Goal: Task Accomplishment & Management: Manage account settings

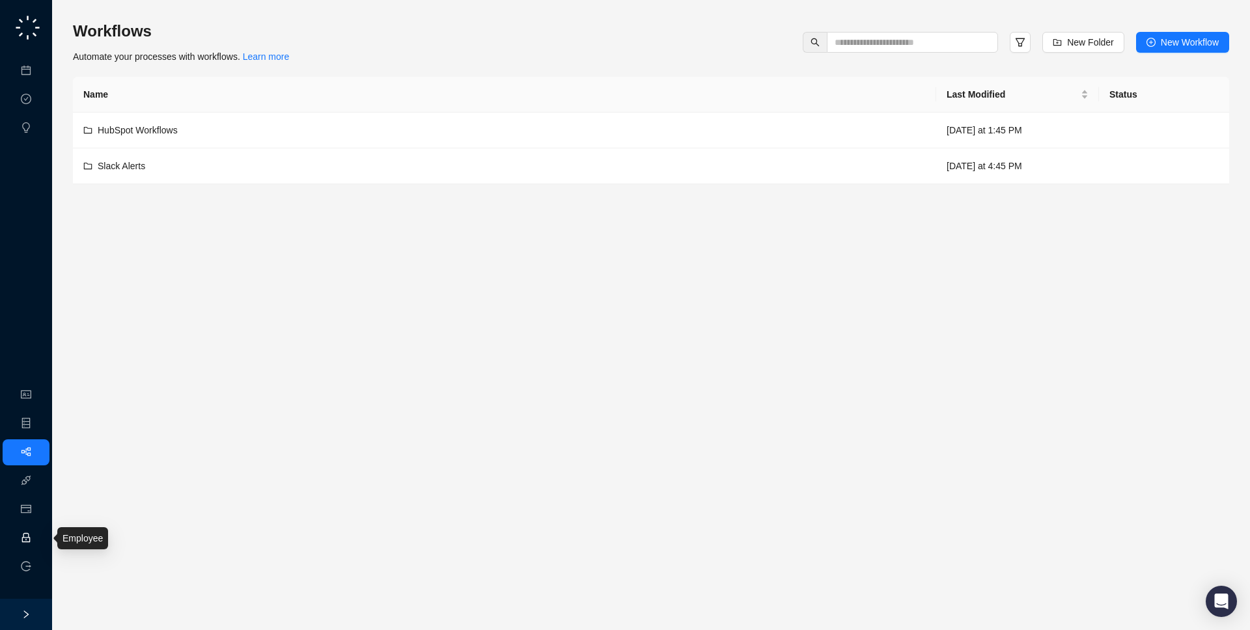
click at [38, 534] on link "Employee" at bounding box center [58, 538] width 40 height 10
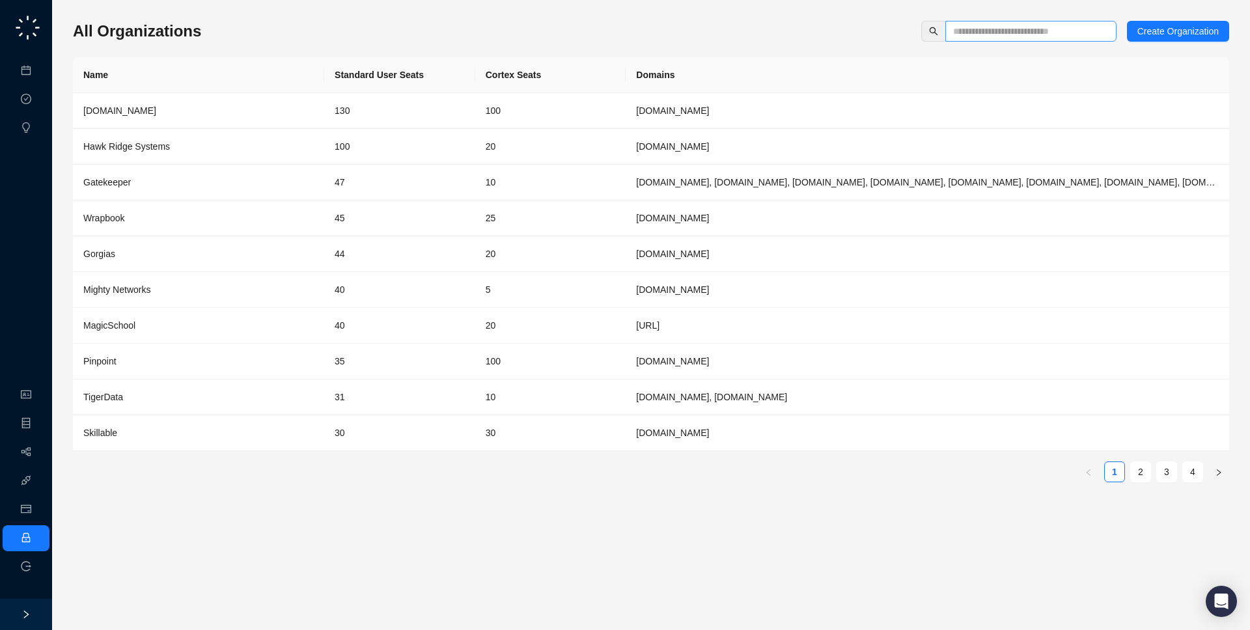
click at [1028, 21] on span at bounding box center [1030, 31] width 171 height 21
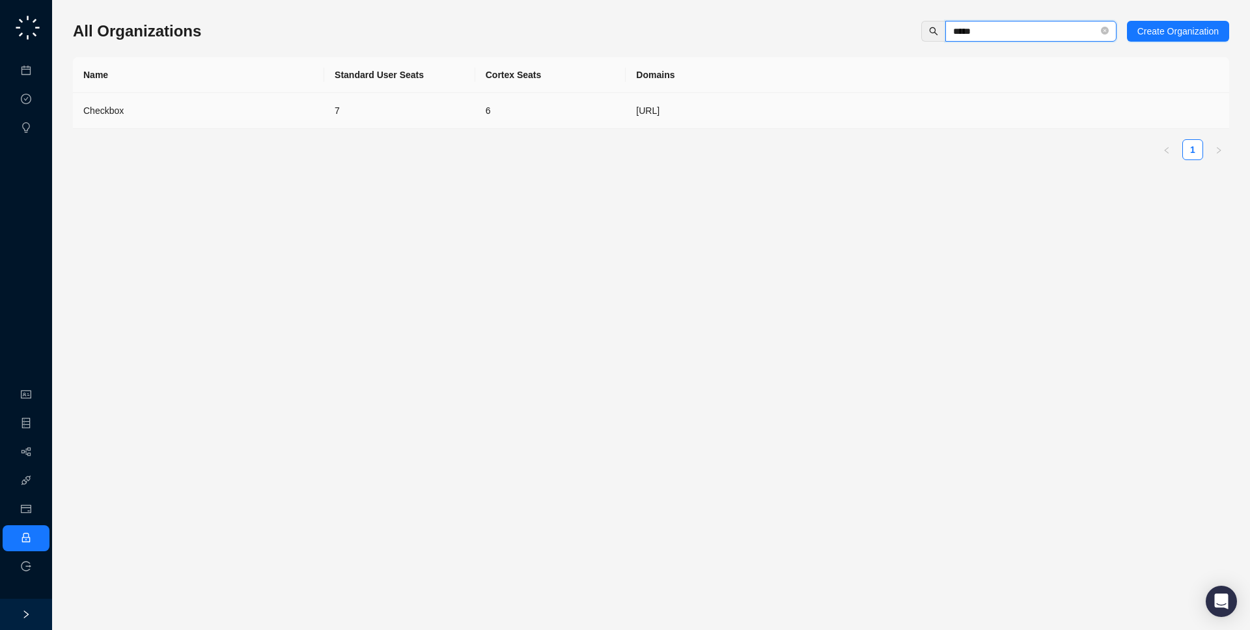
type input "*****"
click at [893, 103] on td "checkbox.ai" at bounding box center [926, 111] width 603 height 36
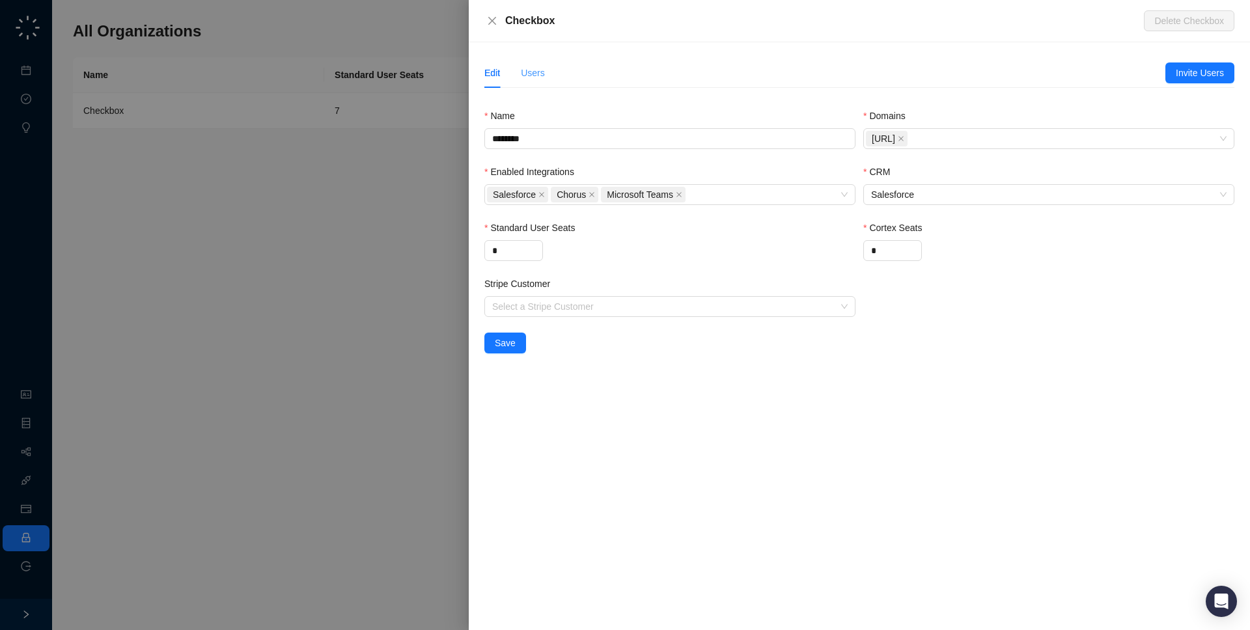
click at [538, 80] on div "Users" at bounding box center [533, 73] width 24 height 30
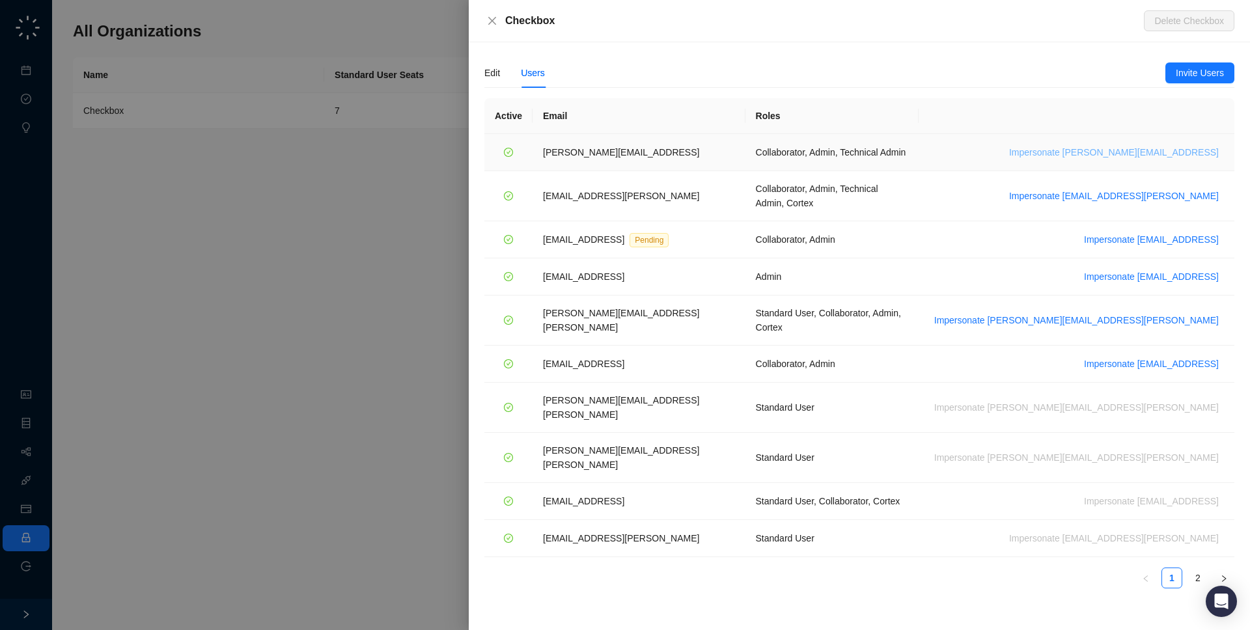
click at [1116, 150] on span "Impersonate james@checkbox.ai" at bounding box center [1114, 152] width 210 height 14
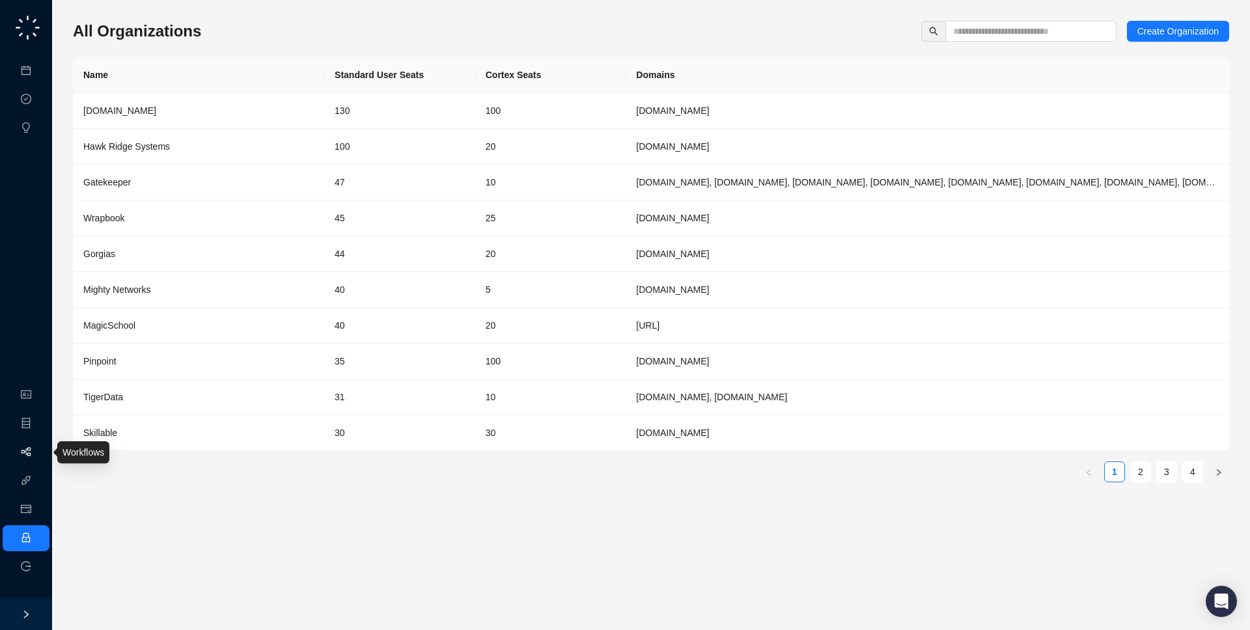
click at [38, 458] on link "Workflows" at bounding box center [59, 452] width 42 height 10
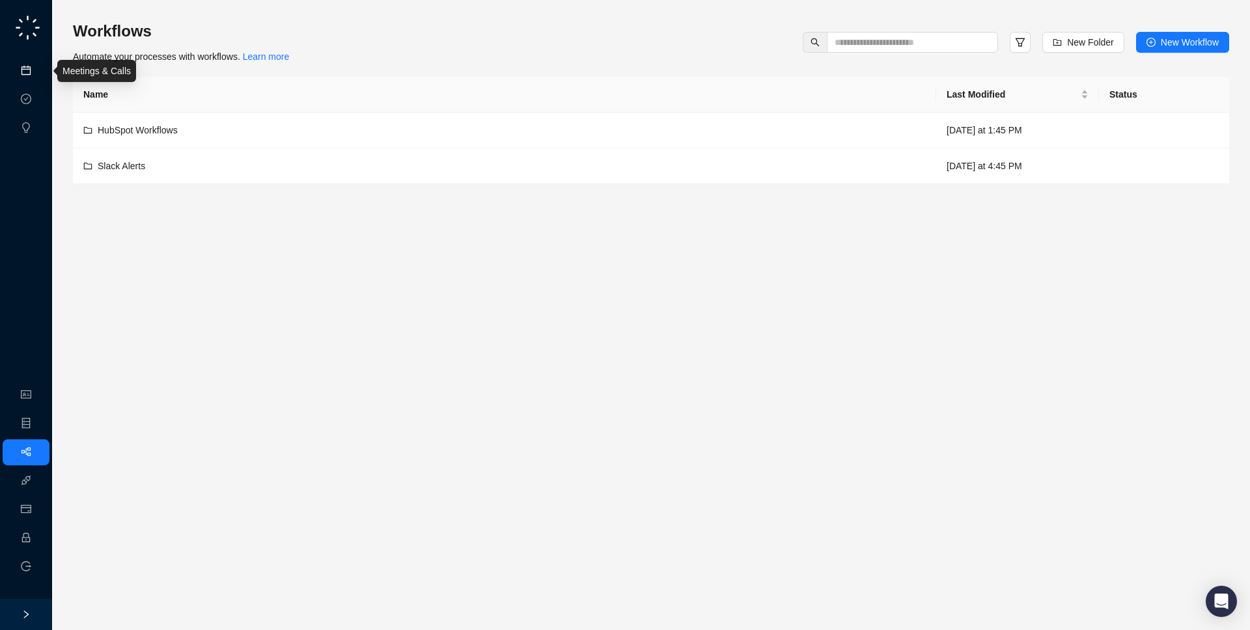
click at [38, 75] on link "Meetings & Calls" at bounding box center [72, 71] width 68 height 10
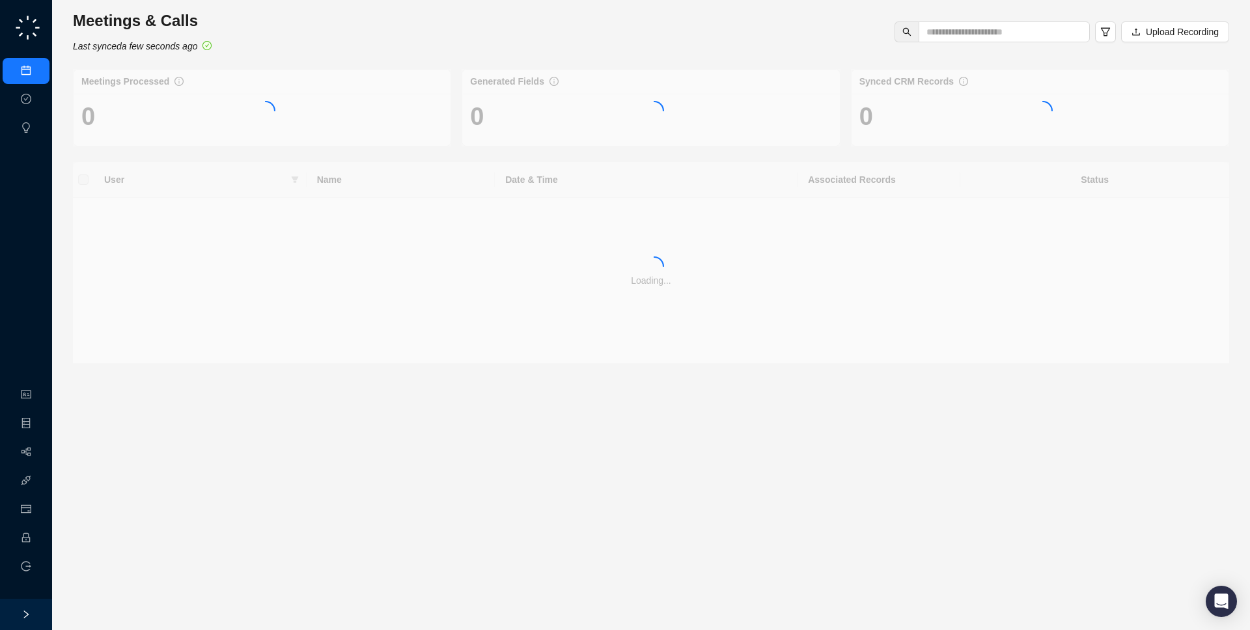
drag, startPoint x: 260, startPoint y: 26, endPoint x: 264, endPoint y: 46, distance: 20.7
click at [264, 46] on div "Meetings & Calls Last synced a few seconds ago Upload Recording" at bounding box center [651, 31] width 1164 height 43
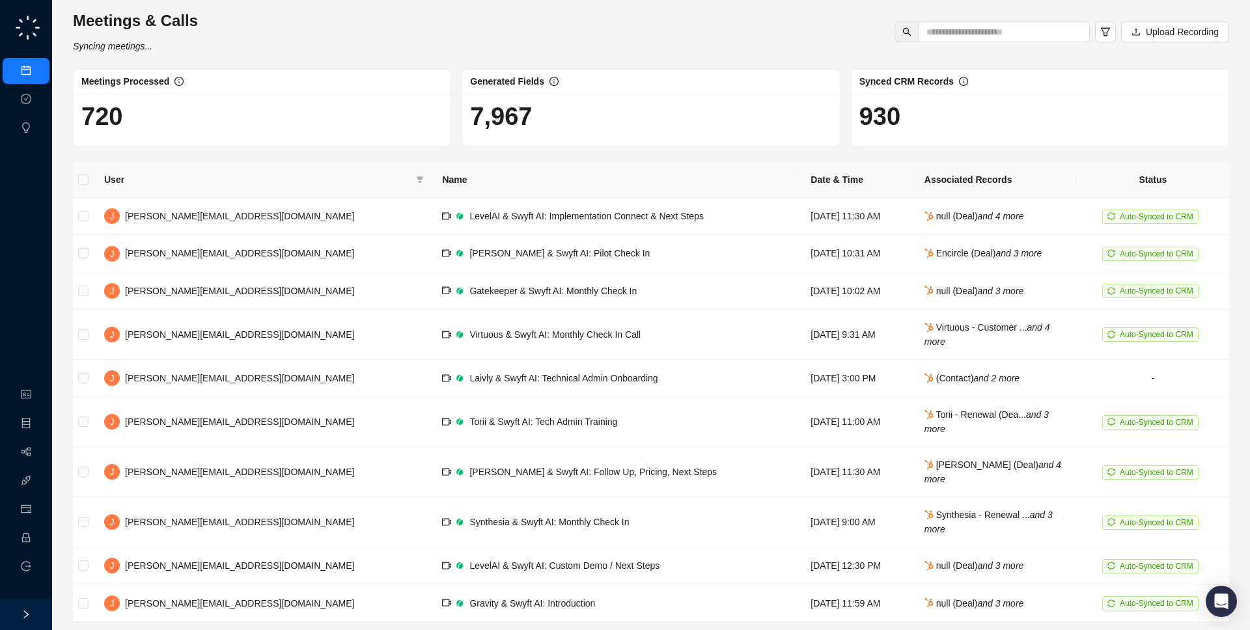
click at [607, 80] on div "Generated Fields" at bounding box center [650, 81] width 361 height 14
click at [469, 216] on span "LevelAI & Swyft AI: Implementation Connect & Next Steps" at bounding box center [586, 216] width 234 height 10
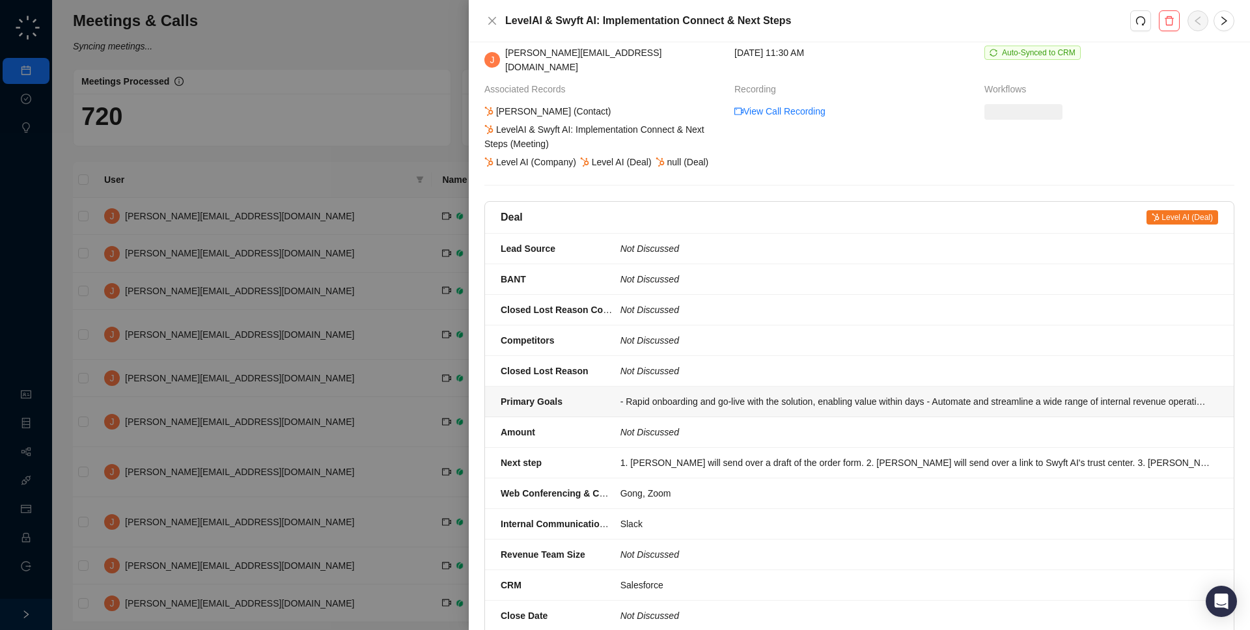
scroll to position [71, 0]
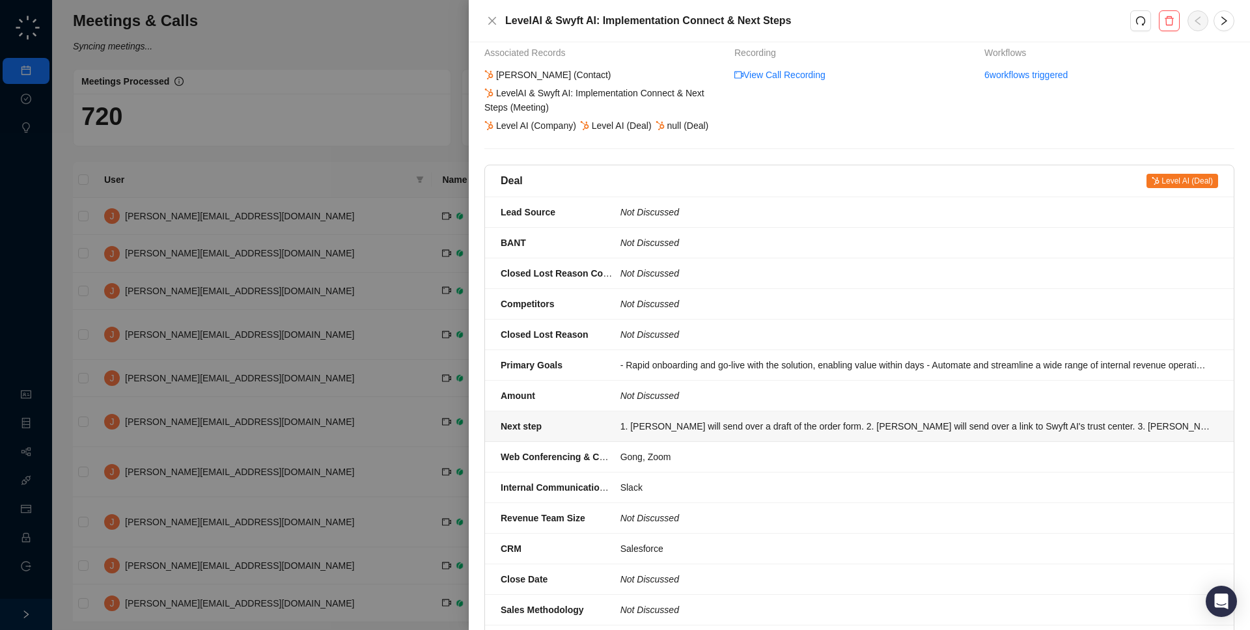
click at [689, 419] on div "1. Jake will send over a draft of the order form. 2. Jake will send over a link…" at bounding box center [915, 426] width 590 height 14
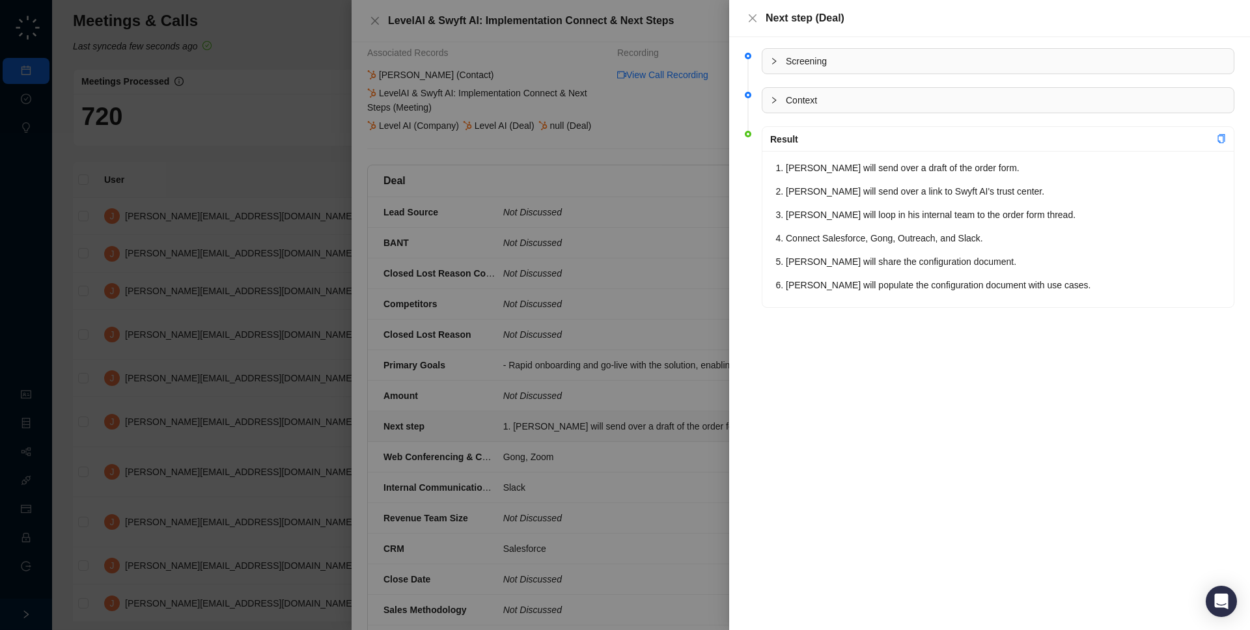
click at [689, 418] on div at bounding box center [625, 315] width 1250 height 630
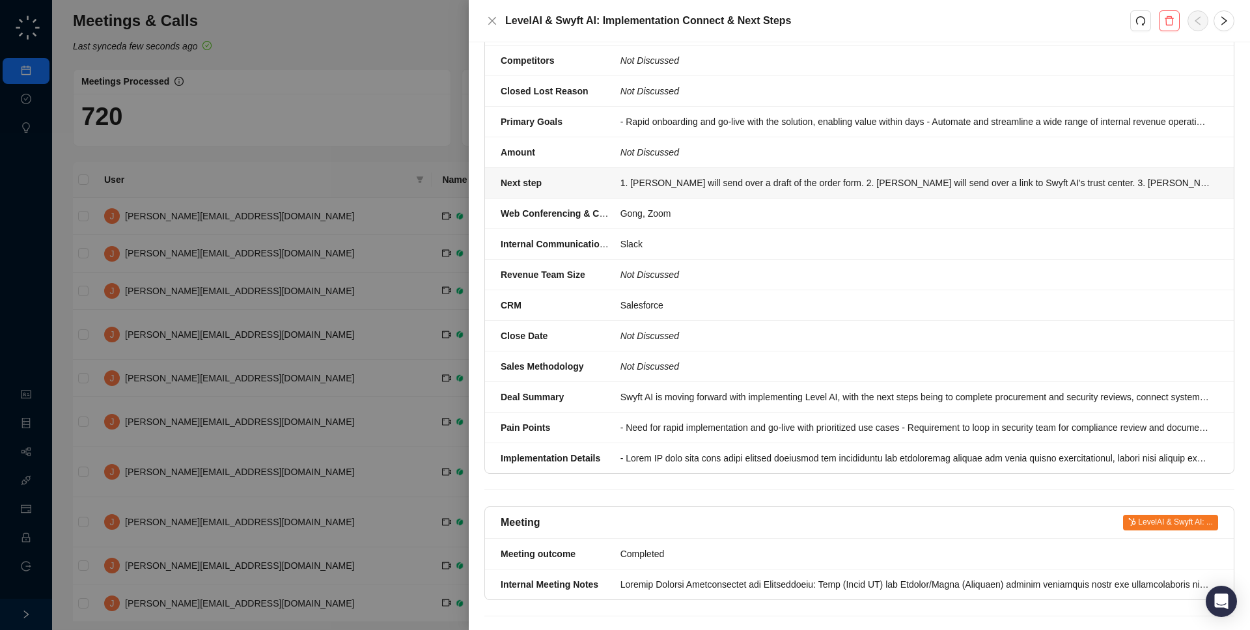
scroll to position [315, 0]
click at [694, 389] on div "Swyft AI is moving forward with implementing Level AI, with the next steps bein…" at bounding box center [915, 396] width 590 height 14
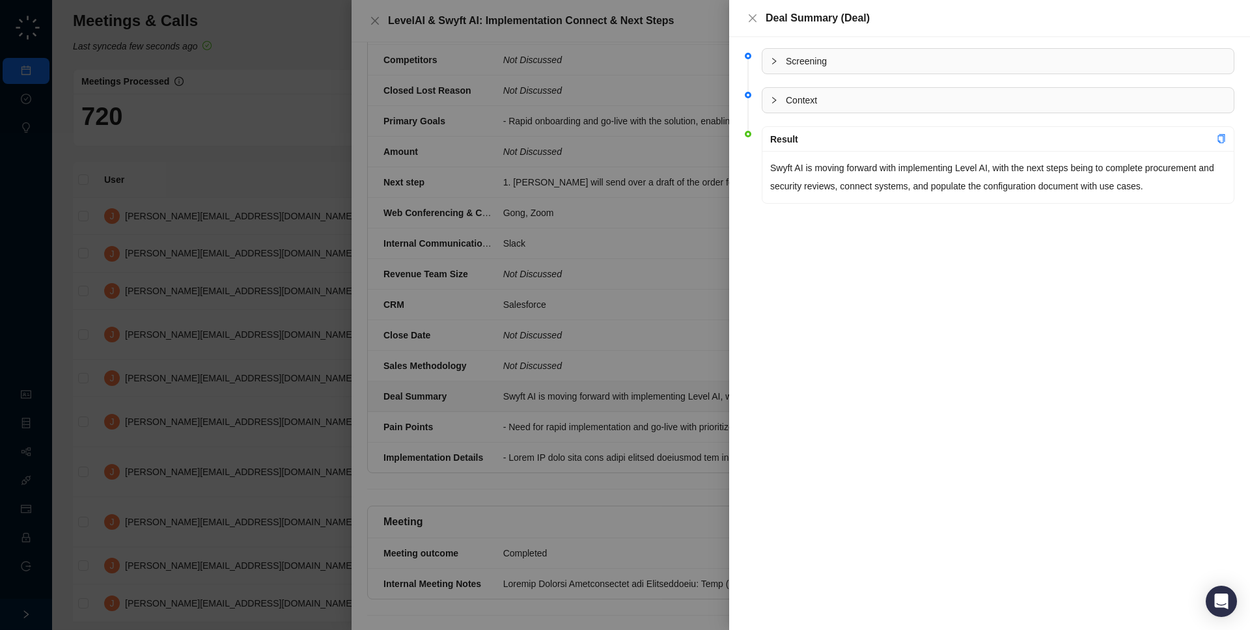
click at [694, 380] on div at bounding box center [625, 315] width 1250 height 630
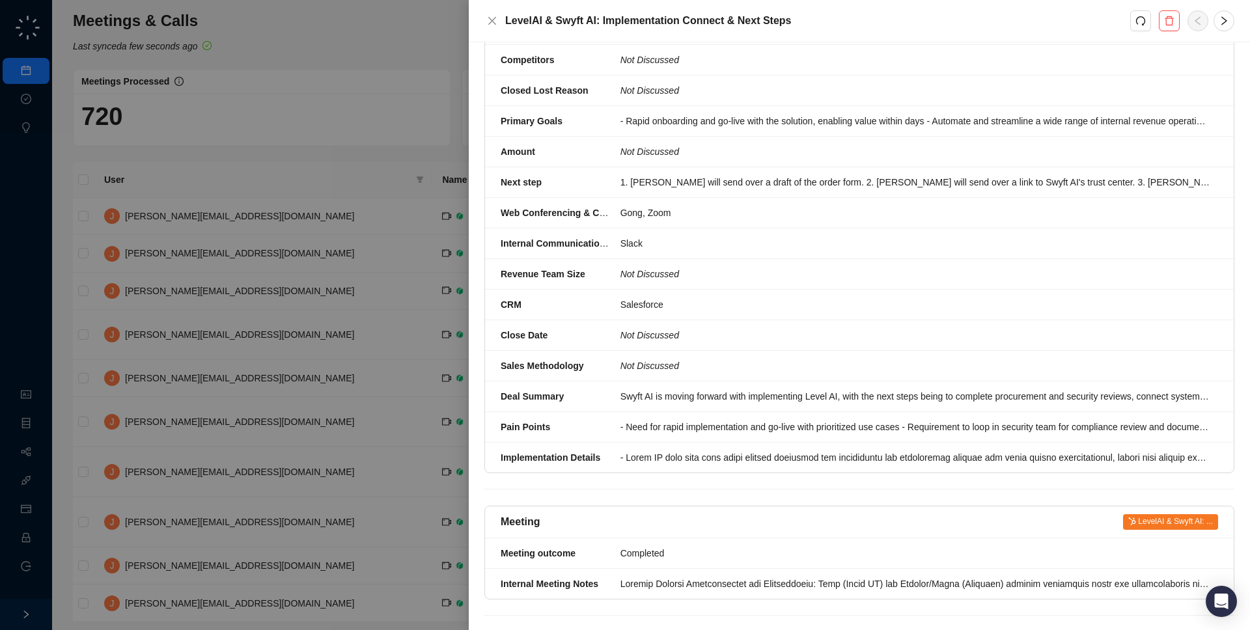
click at [372, 378] on div at bounding box center [625, 315] width 1250 height 630
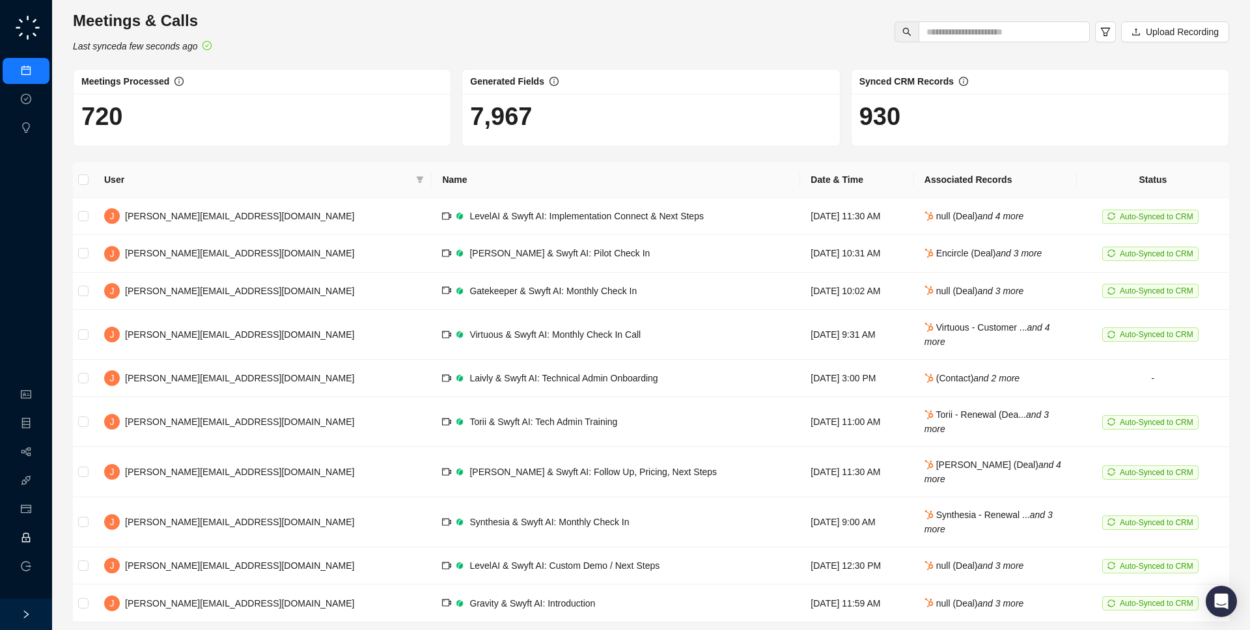
click at [38, 542] on link "Employee" at bounding box center [58, 538] width 40 height 10
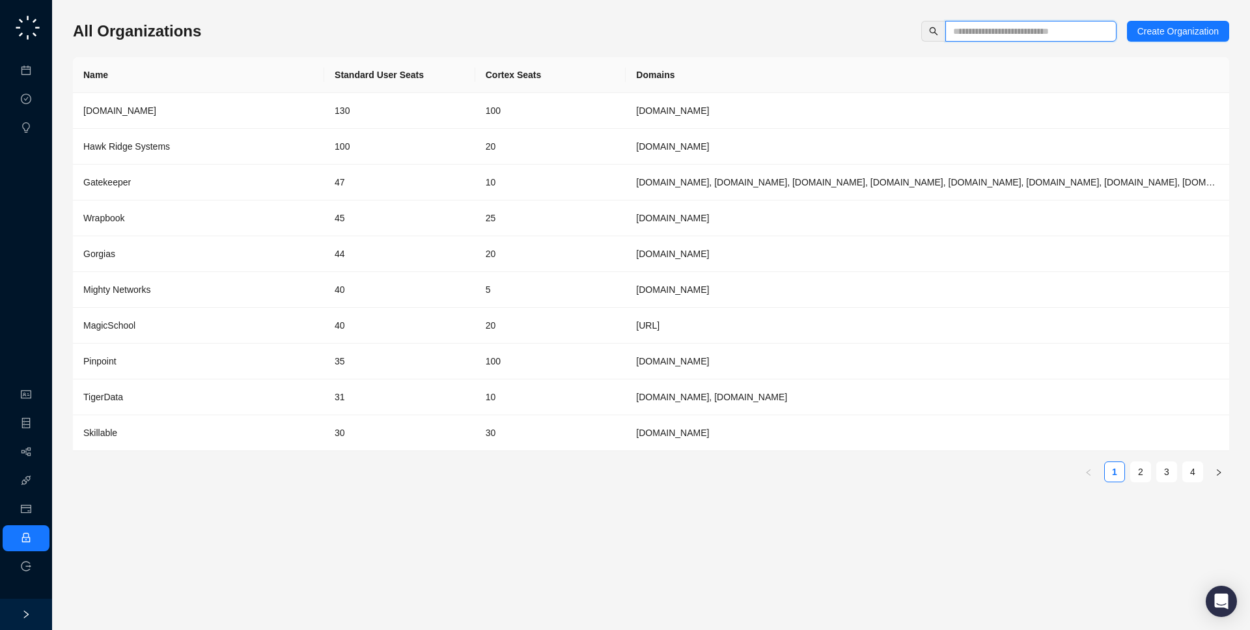
click at [1049, 33] on input "text" at bounding box center [1025, 31] width 145 height 14
type input "*"
click at [478, 113] on td "100" at bounding box center [550, 111] width 151 height 36
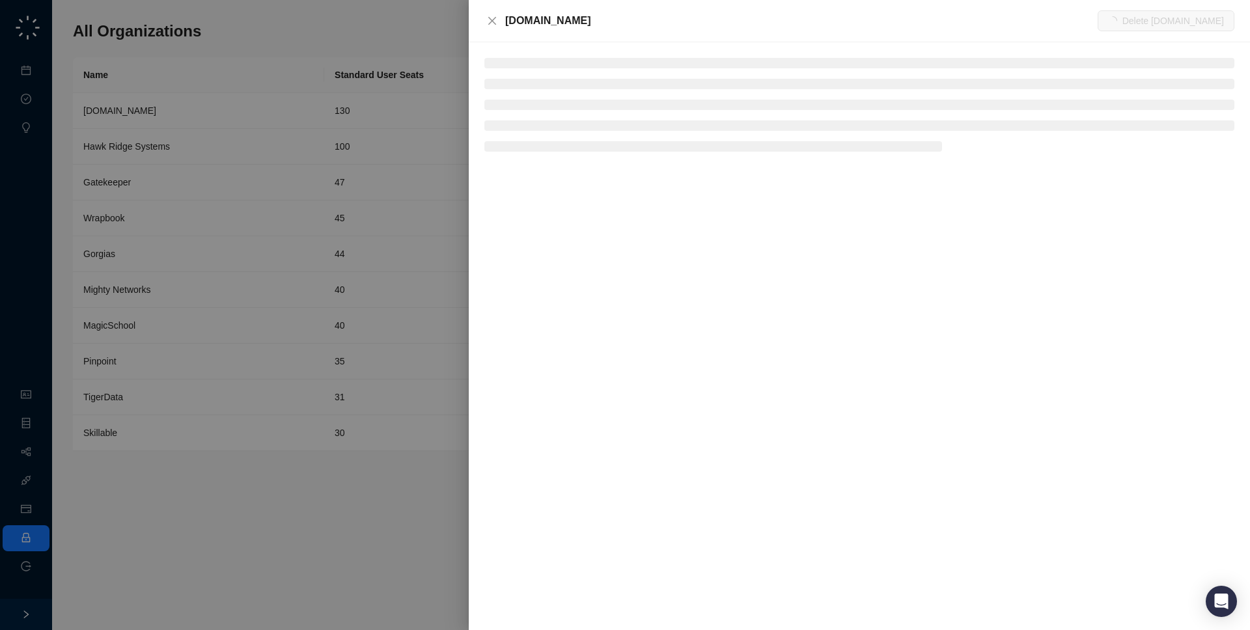
click at [582, 29] on div "Synthesia.io Delete Synthesia.io" at bounding box center [859, 21] width 781 height 42
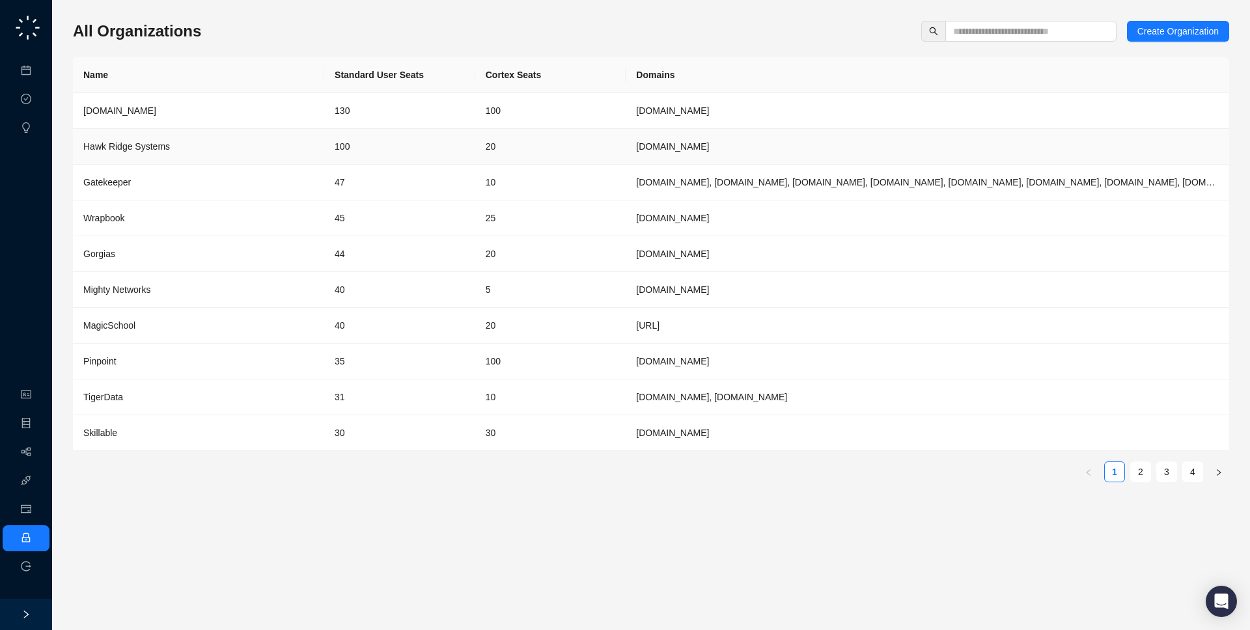
click at [653, 118] on td "[DOMAIN_NAME]" at bounding box center [926, 111] width 603 height 36
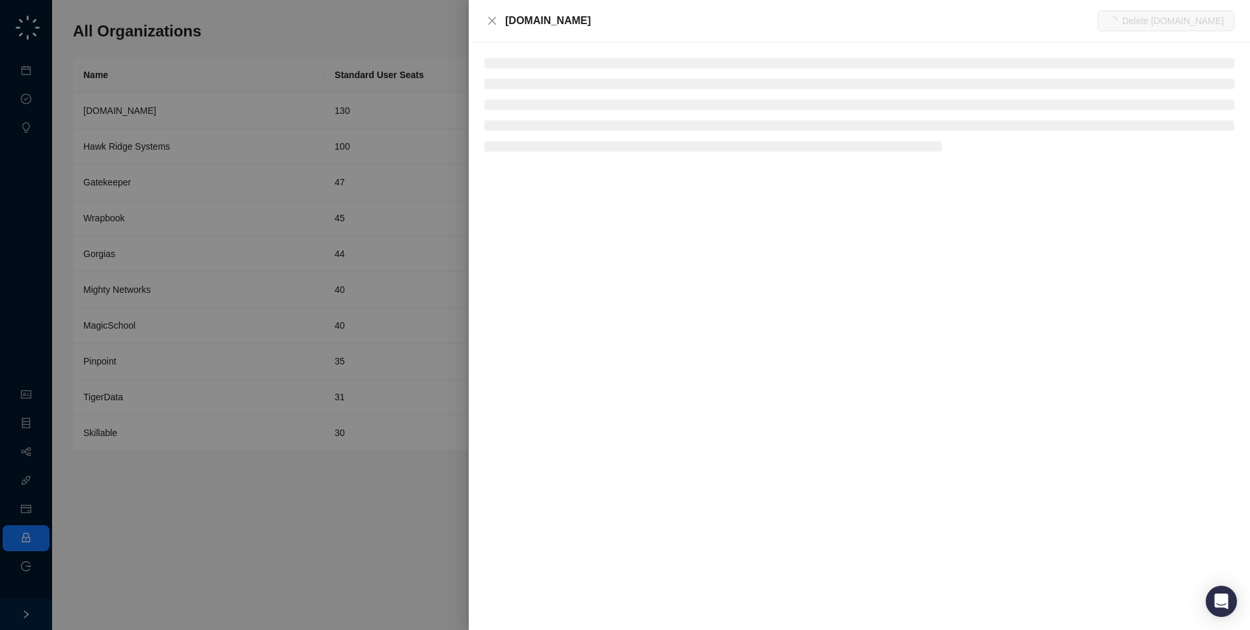
click at [398, 348] on div at bounding box center [625, 315] width 1250 height 630
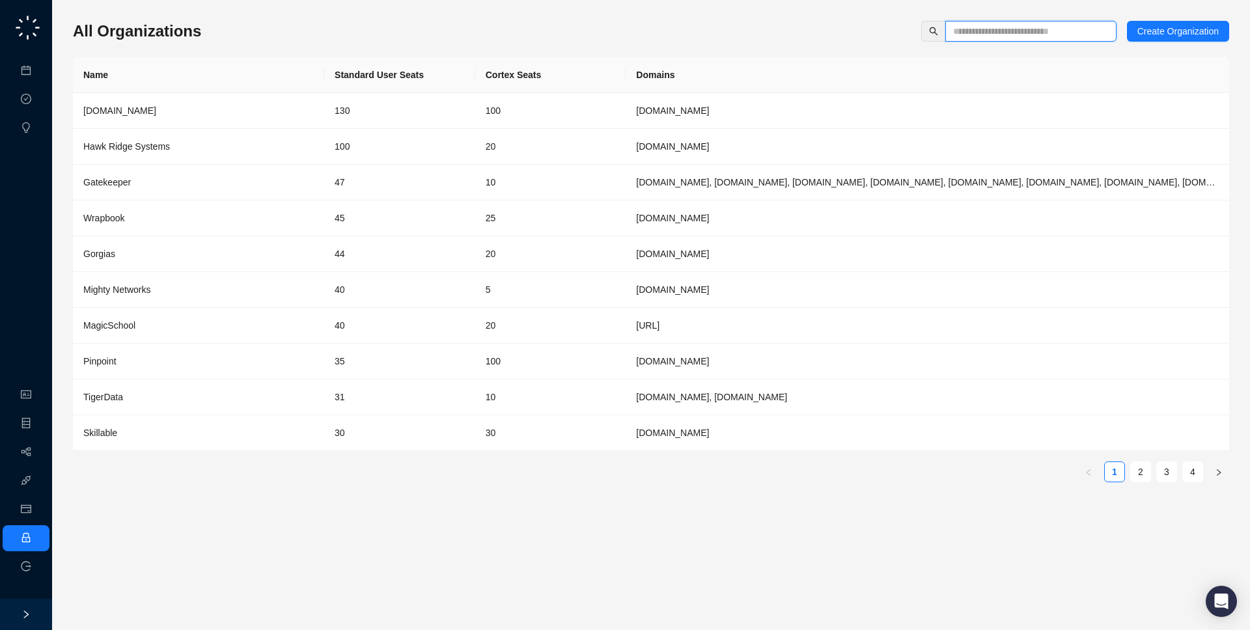
click at [978, 27] on input "text" at bounding box center [1025, 31] width 145 height 14
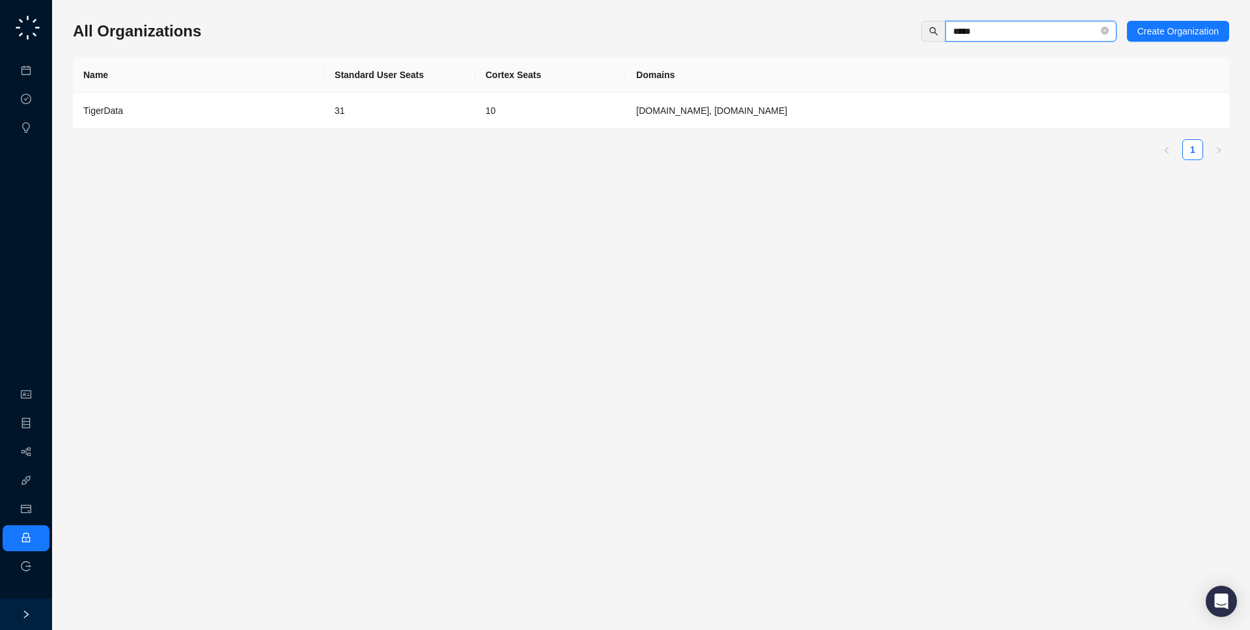
type input "*****"
click at [842, 113] on td "[DOMAIN_NAME], [DOMAIN_NAME]" at bounding box center [926, 111] width 603 height 36
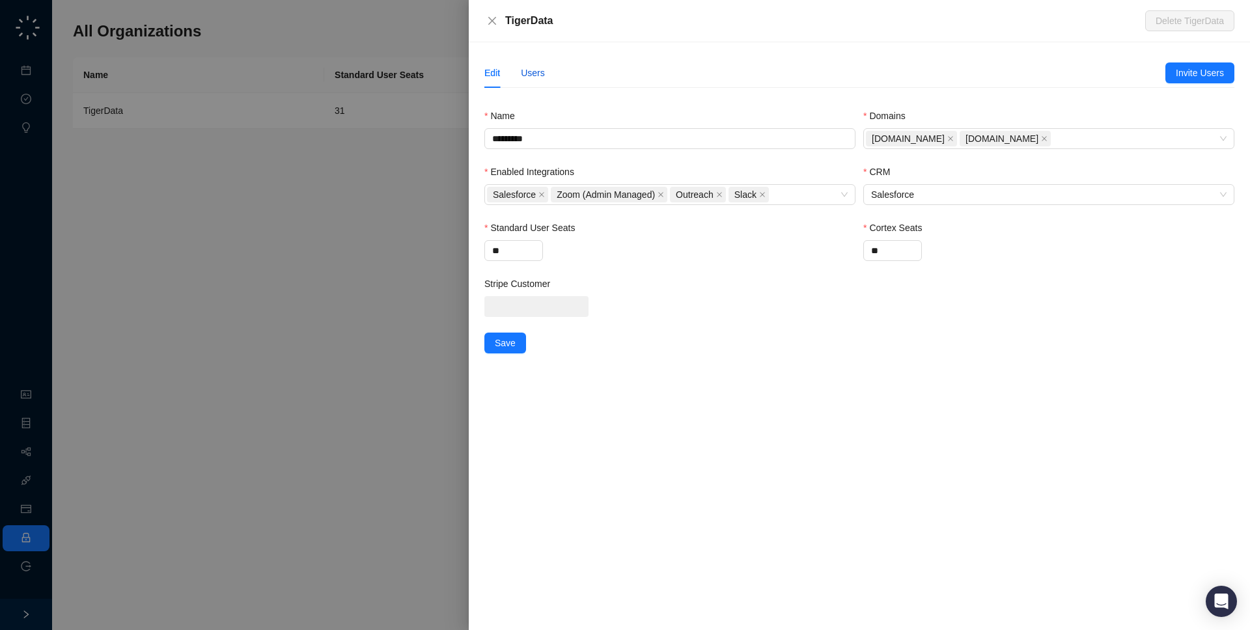
click at [528, 74] on div "Users" at bounding box center [533, 73] width 24 height 14
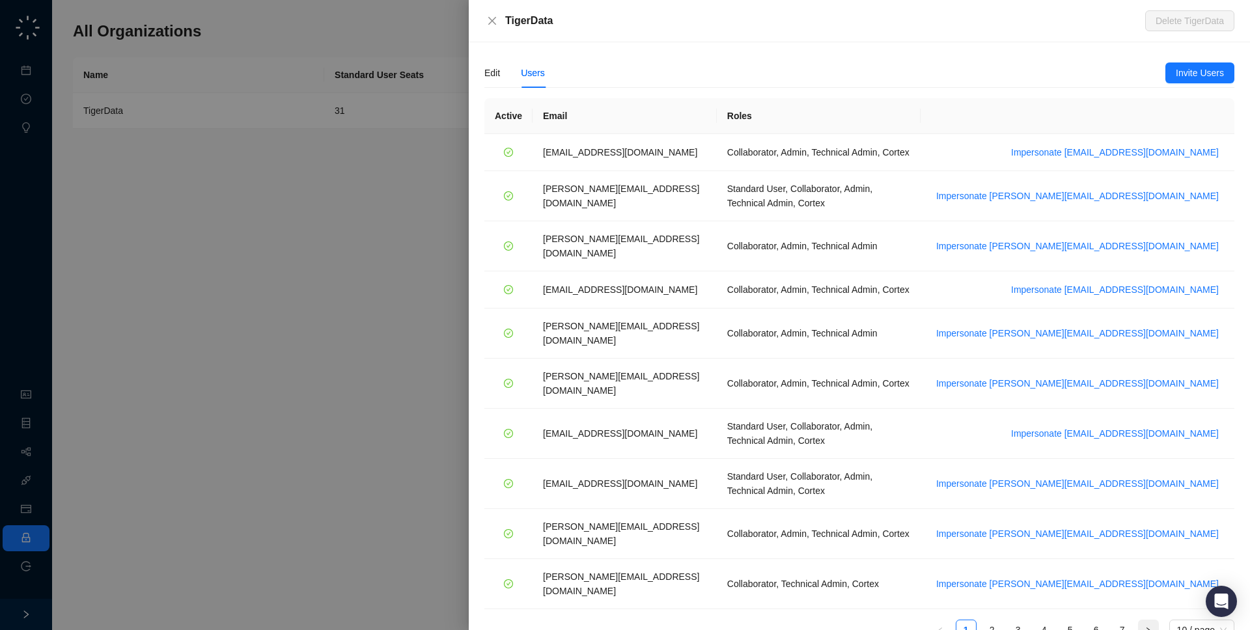
click at [1141, 620] on button "button" at bounding box center [1148, 630] width 21 height 21
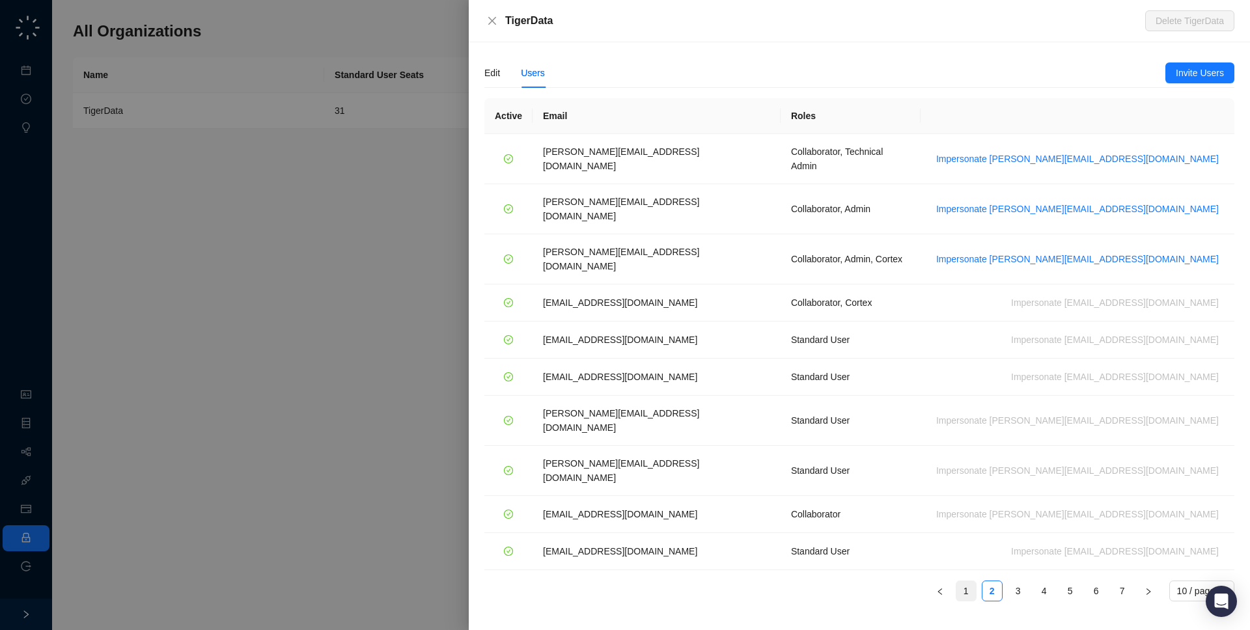
click at [967, 581] on link "1" at bounding box center [966, 591] width 20 height 20
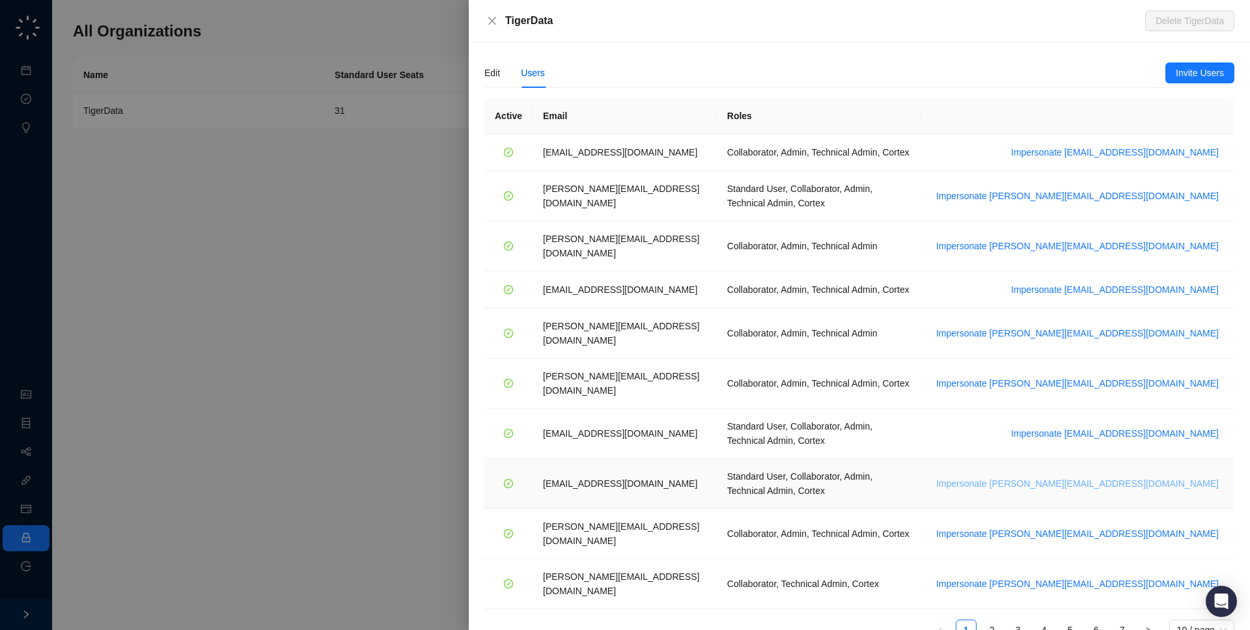
click at [1172, 476] on span "Impersonate ssilverman@tigerdata.com" at bounding box center [1077, 483] width 282 height 14
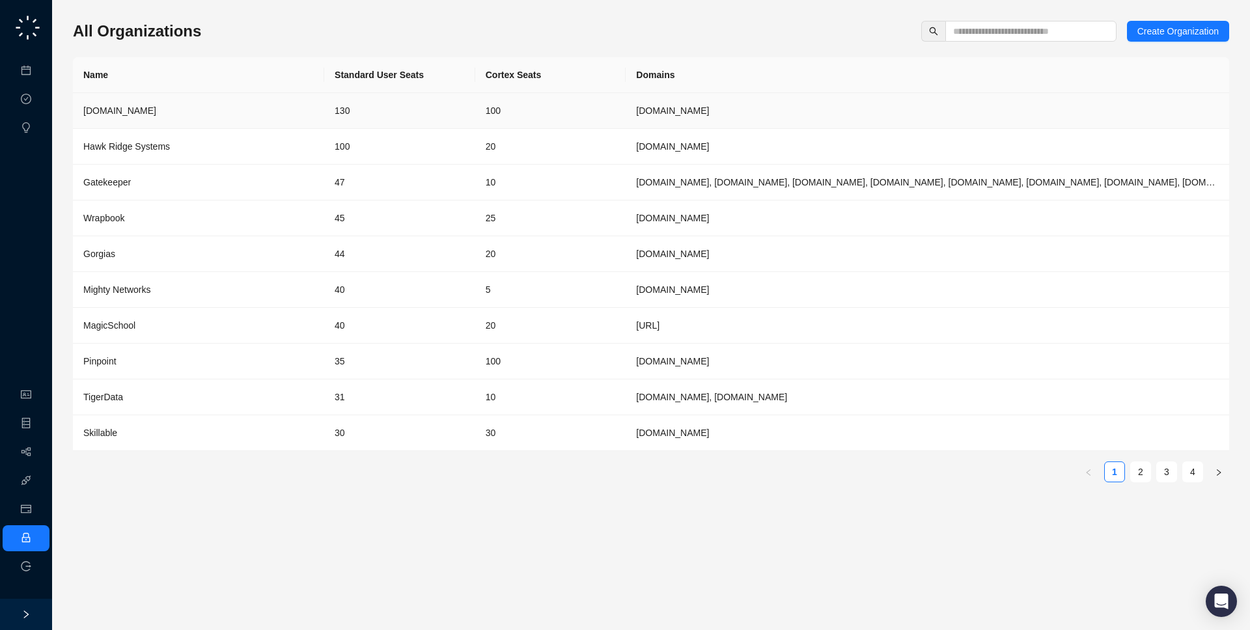
click at [321, 122] on td "[DOMAIN_NAME]" at bounding box center [198, 111] width 251 height 36
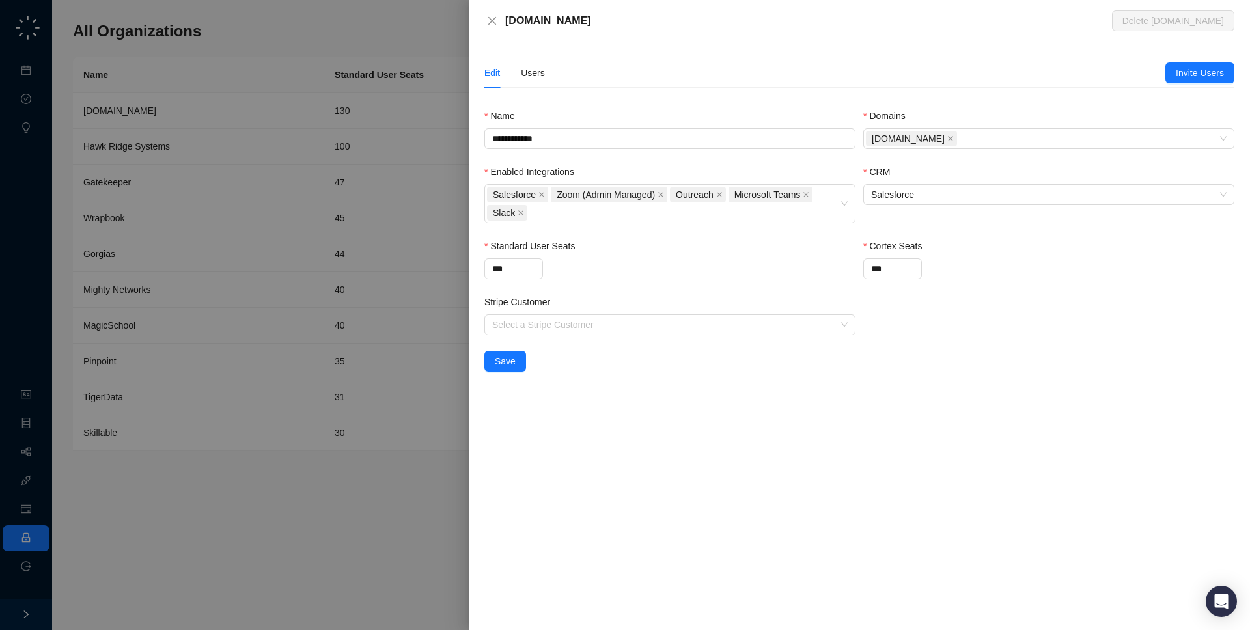
click at [550, 66] on div "Edit Users" at bounding box center [824, 73] width 681 height 30
click at [543, 70] on div "Users" at bounding box center [533, 73] width 24 height 14
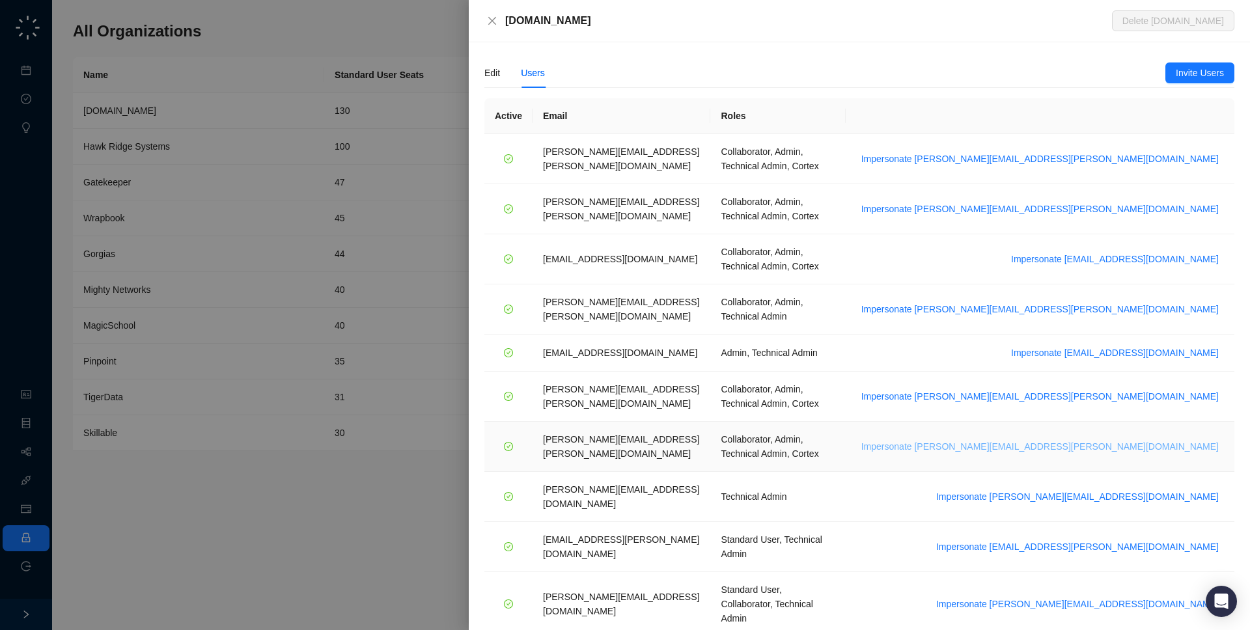
click at [1139, 439] on span "Impersonate [PERSON_NAME][EMAIL_ADDRESS][PERSON_NAME][DOMAIN_NAME]" at bounding box center [1039, 446] width 357 height 14
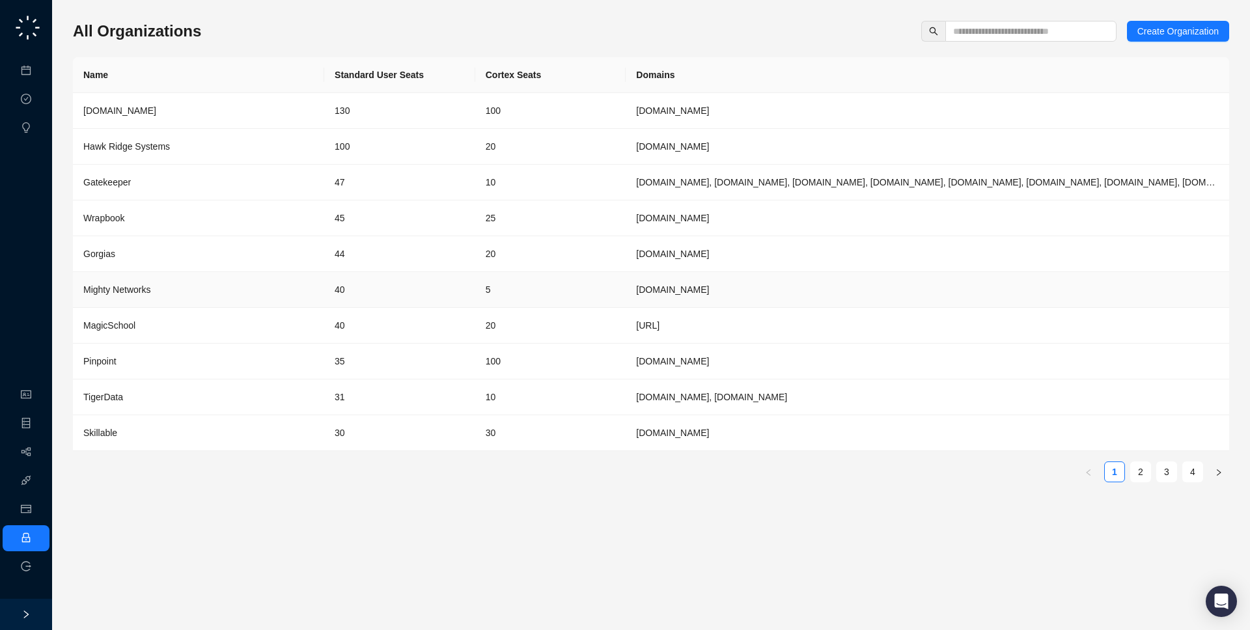
click at [647, 276] on td "[DOMAIN_NAME]" at bounding box center [926, 290] width 603 height 36
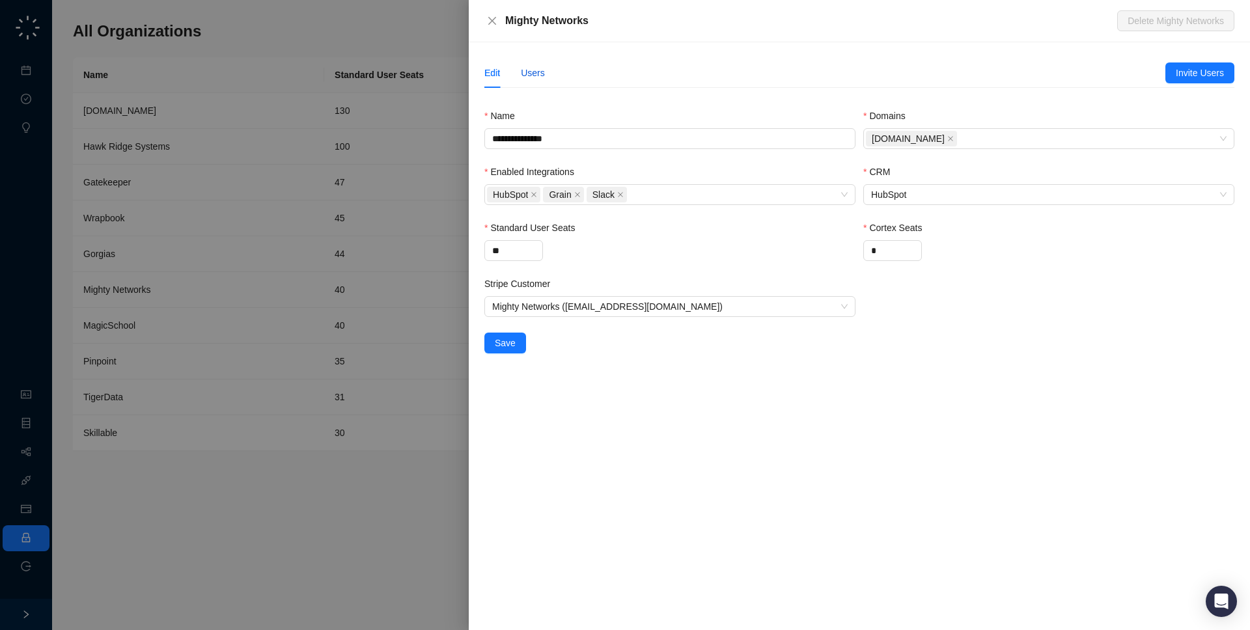
click at [529, 74] on div "Users" at bounding box center [533, 73] width 24 height 14
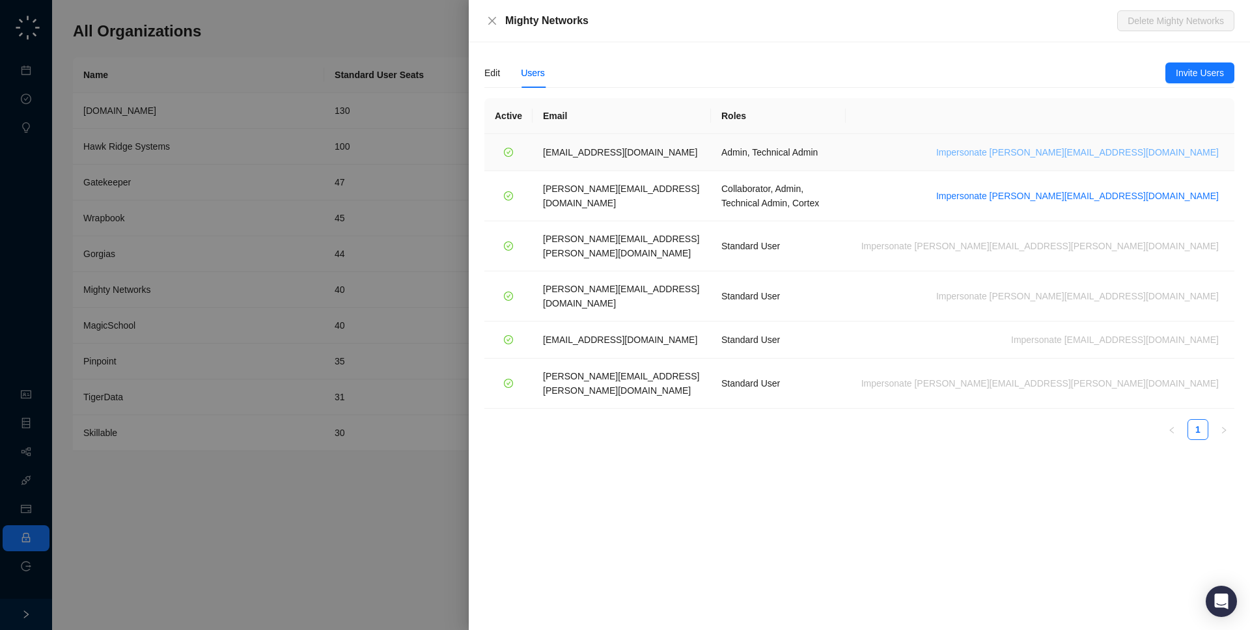
click at [1164, 152] on span "Impersonate leeza@mightynetworks.com" at bounding box center [1077, 152] width 282 height 14
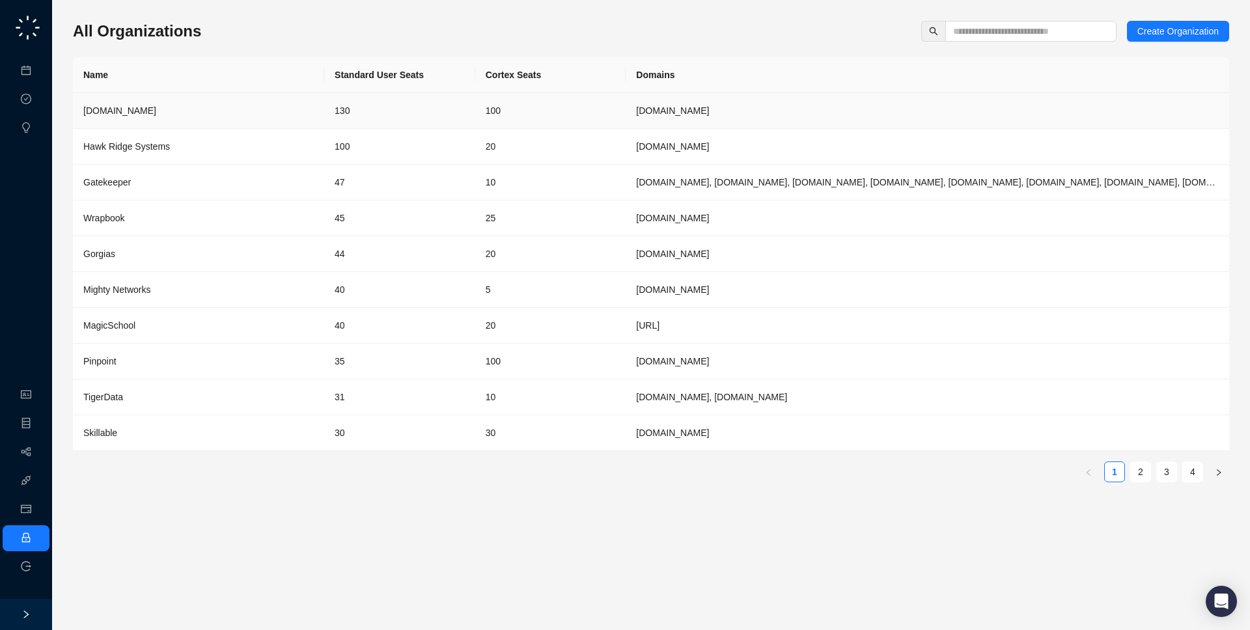
click at [250, 93] on td "[DOMAIN_NAME]" at bounding box center [198, 111] width 251 height 36
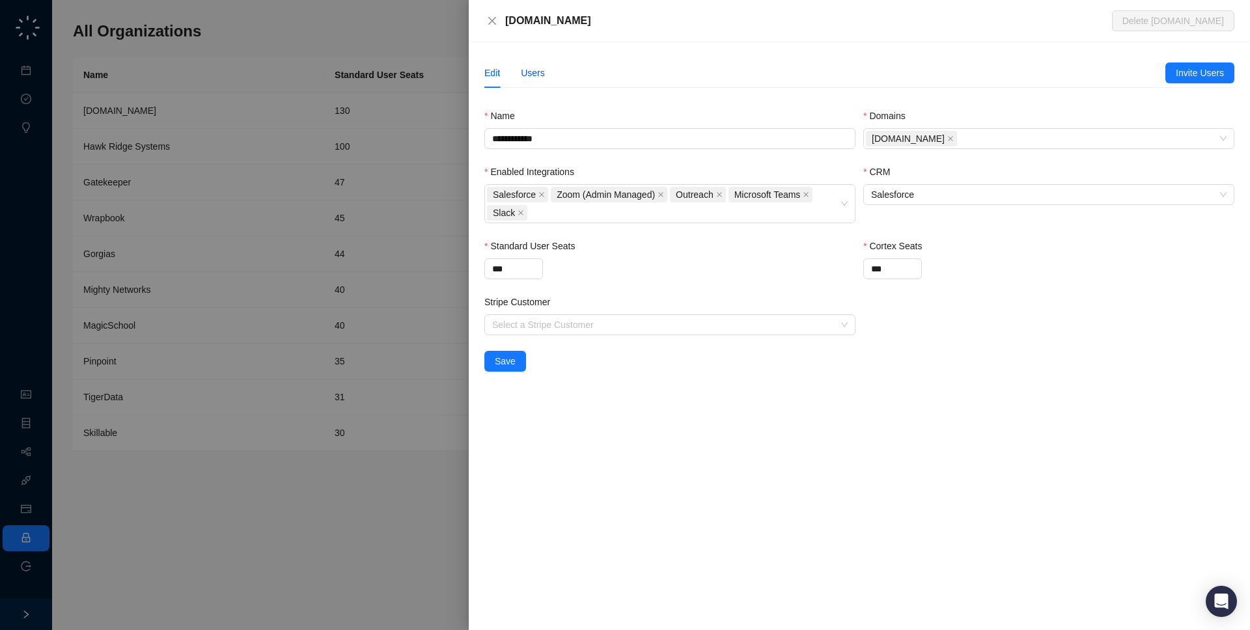
click at [523, 75] on div "Users" at bounding box center [533, 73] width 24 height 14
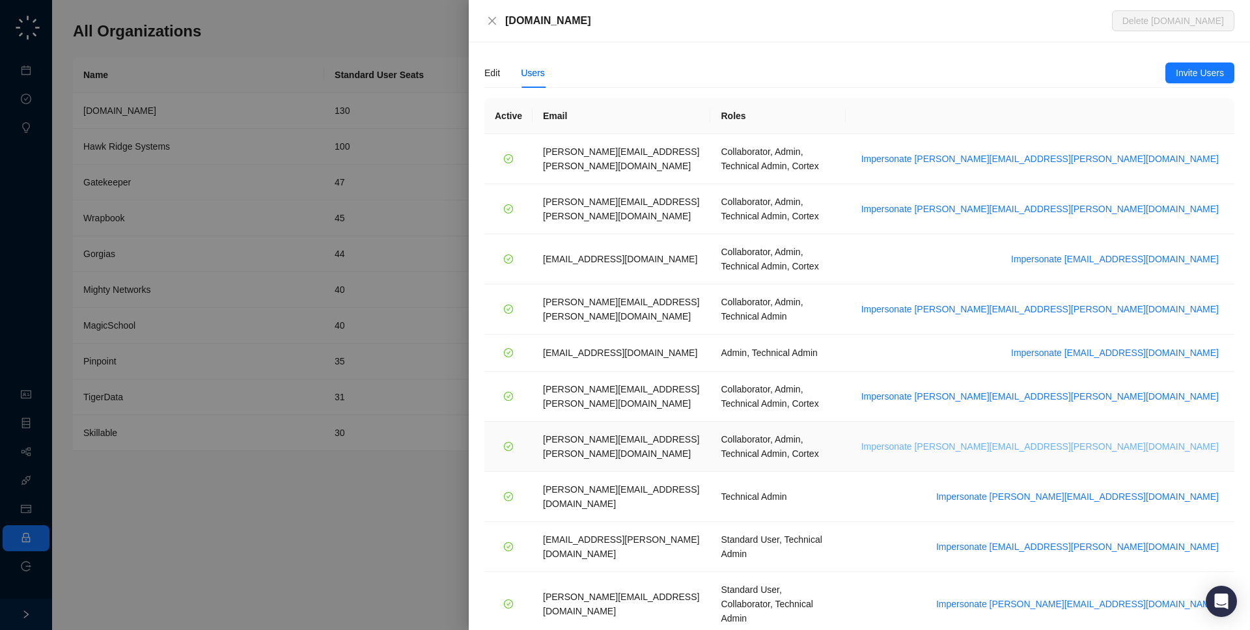
click at [1112, 439] on span "Impersonate tom.barber@synthesia.io" at bounding box center [1039, 446] width 357 height 14
